Goal: Check status: Check status

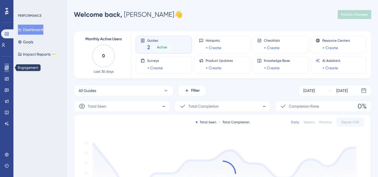
click at [7, 66] on icon at bounding box center [6, 67] width 4 height 4
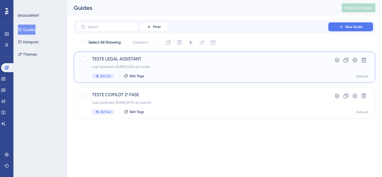
click at [167, 64] on div "TESTE LEGAL ASSISTANT Last Updated: [DATE] 03:54 da tarde Active Edit Tags" at bounding box center [202, 67] width 220 height 23
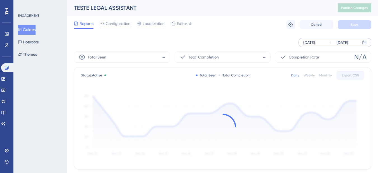
click at [339, 41] on div "[DATE]" at bounding box center [341, 42] width 11 height 7
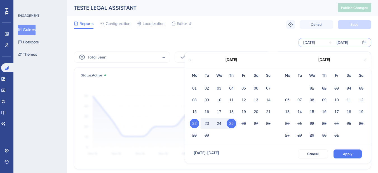
click at [221, 126] on button "24" at bounding box center [219, 124] width 10 height 10
click at [324, 153] on button "Cancel" at bounding box center [313, 153] width 30 height 9
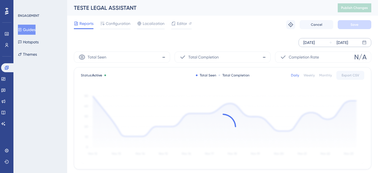
click at [326, 42] on div "[DATE] [DATE]" at bounding box center [334, 42] width 73 height 9
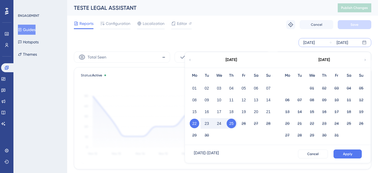
click at [205, 124] on button "23" at bounding box center [207, 124] width 10 height 10
click at [346, 153] on span "Apply" at bounding box center [347, 153] width 9 height 4
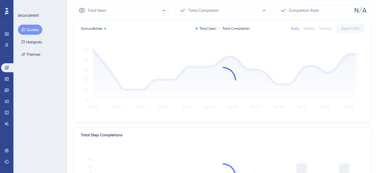
scroll to position [140, 0]
